Goal: Task Accomplishment & Management: Complete application form

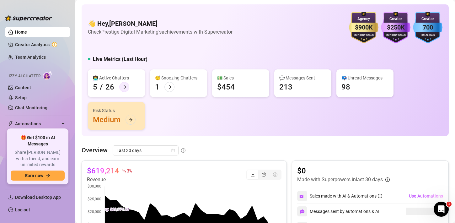
click at [125, 85] on icon "arrow-right" at bounding box center [124, 87] width 4 height 4
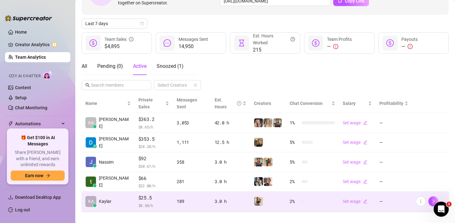
scroll to position [56, 0]
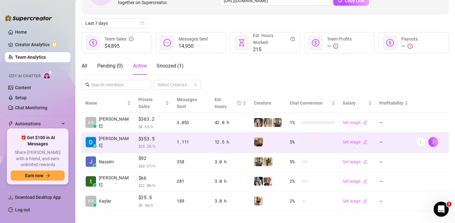
click at [118, 135] on td "z [PERSON_NAME]" at bounding box center [108, 142] width 53 height 20
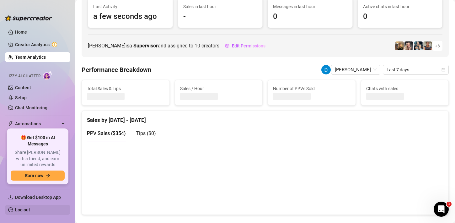
click at [30, 207] on link "Log out" at bounding box center [22, 209] width 15 height 5
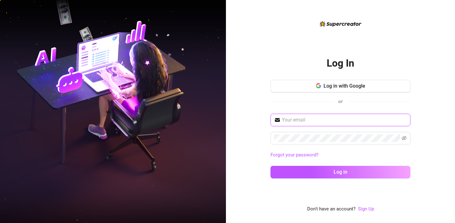
click at [323, 119] on input "text" at bounding box center [344, 120] width 125 height 8
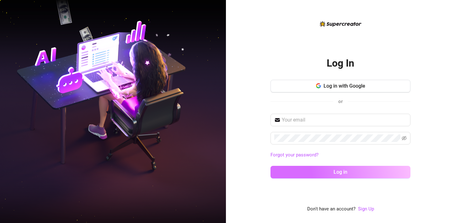
click at [285, 170] on button "Log in" at bounding box center [340, 172] width 140 height 13
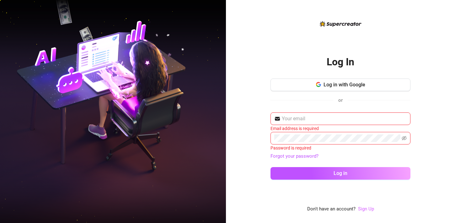
click at [365, 210] on link "Sign Up" at bounding box center [366, 209] width 16 height 6
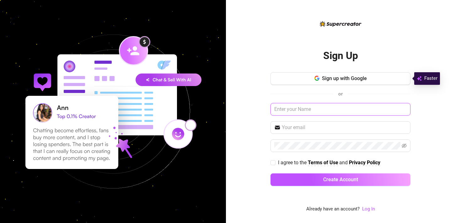
click at [319, 106] on input "text" at bounding box center [340, 109] width 140 height 13
type input "d"
type input "admin"
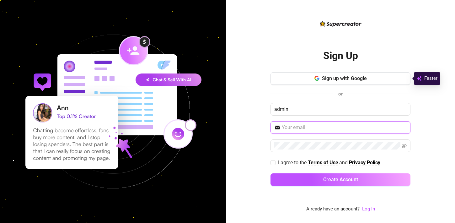
click at [324, 130] on input "text" at bounding box center [344, 128] width 125 height 8
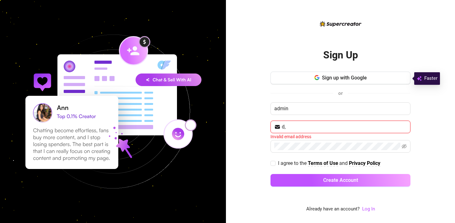
type input "[EMAIL_ADDRESS][DOMAIN_NAME]"
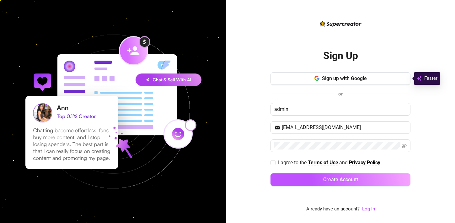
click at [413, 151] on div "Sign Up Sign up with Google or admin [EMAIL_ADDRESS][DOMAIN_NAME] I agree to th…" at bounding box center [340, 111] width 229 height 223
click at [407, 147] on span at bounding box center [340, 145] width 140 height 13
click at [403, 146] on icon "eye-invisible" at bounding box center [403, 145] width 5 height 4
click at [269, 166] on div "Sign Up Sign up with Google or admin [EMAIL_ADDRESS][DOMAIN_NAME] I agree to th…" at bounding box center [340, 111] width 229 height 223
click at [273, 162] on input "I agree to the Terms of Use and Privacy Policy" at bounding box center [272, 162] width 4 height 4
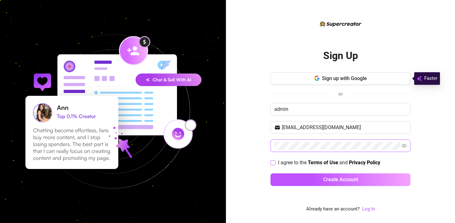
checkbox input "true"
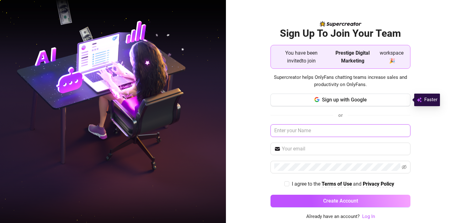
click at [325, 132] on input "text" at bounding box center [340, 130] width 140 height 13
type input "admin"
click at [328, 144] on span at bounding box center [340, 148] width 140 height 13
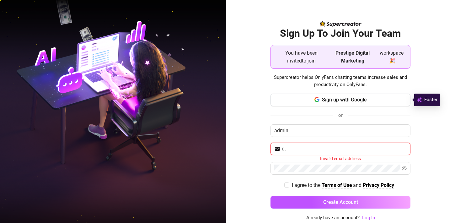
type input "[EMAIL_ADDRESS][DOMAIN_NAME]"
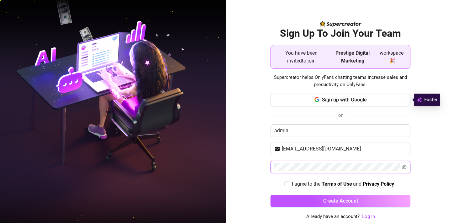
click at [333, 170] on span at bounding box center [340, 167] width 140 height 13
click at [403, 168] on icon "eye-invisible" at bounding box center [403, 166] width 5 height 5
click at [285, 185] on input "I agree to the Terms of Use and Privacy Policy" at bounding box center [286, 183] width 4 height 4
checkbox input "true"
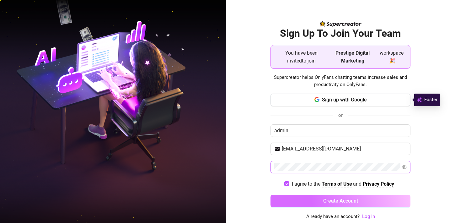
click at [304, 199] on button "Create Account" at bounding box center [340, 200] width 140 height 13
